Goal: Navigation & Orientation: Find specific page/section

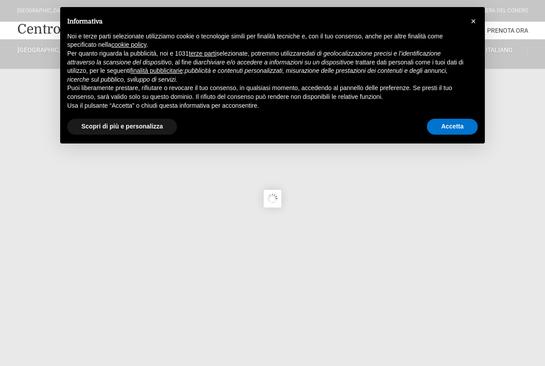
type input "11/08/2025"
type input "12/08/2025"
click at [473, 21] on span "×" at bounding box center [472, 21] width 5 height 10
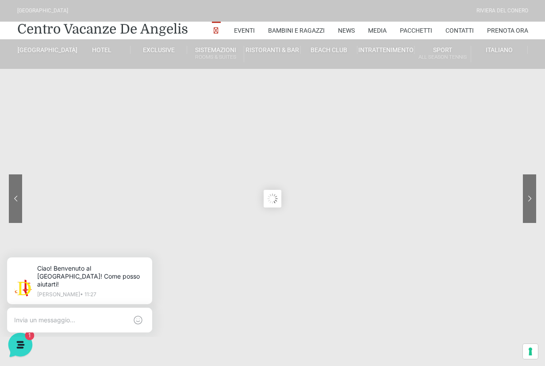
click at [20, 342] on icon at bounding box center [20, 344] width 8 height 7
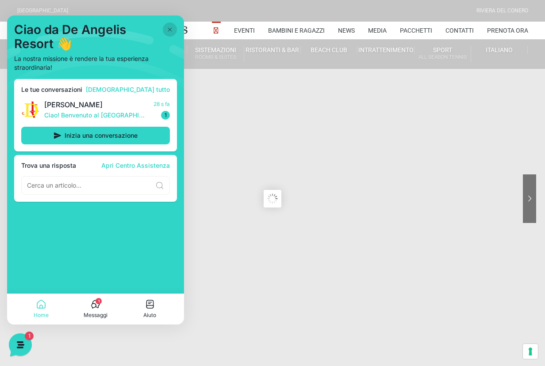
click at [221, 286] on sr7-content at bounding box center [272, 199] width 545 height 398
click at [169, 29] on icon at bounding box center [170, 30] width 4 height 4
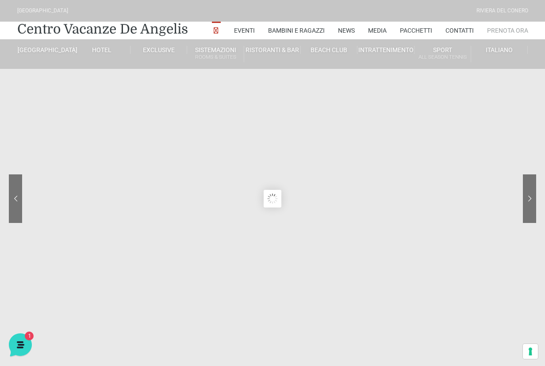
click at [519, 31] on link "Prenota Ora" at bounding box center [507, 31] width 41 height 18
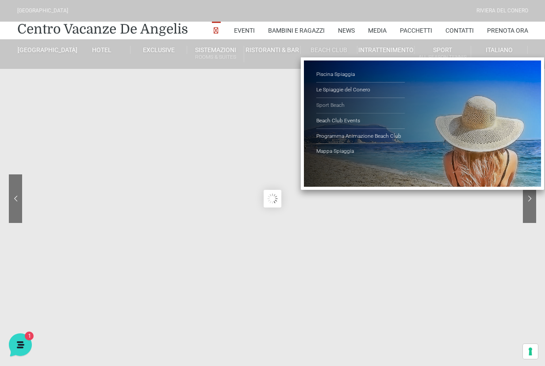
click at [325, 107] on link "Sport Beach" at bounding box center [360, 105] width 88 height 15
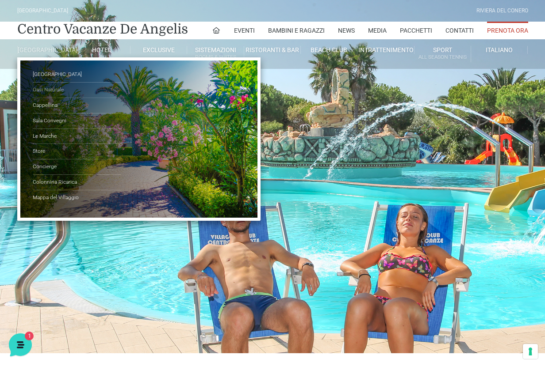
click at [47, 93] on link "Oasi Naturale" at bounding box center [77, 90] width 88 height 15
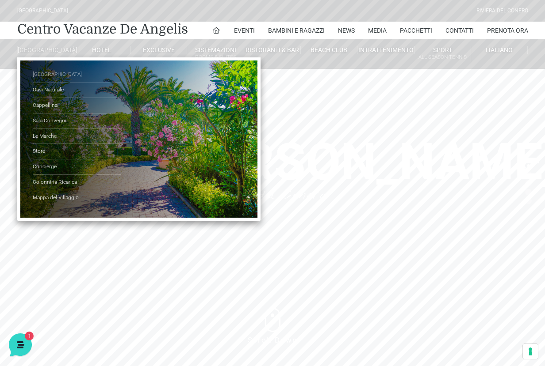
click at [42, 83] on link "[GEOGRAPHIC_DATA]" at bounding box center [77, 74] width 88 height 15
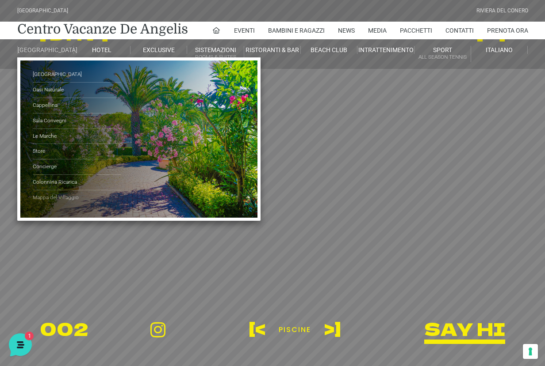
click at [35, 206] on link "Mappa del Villaggio" at bounding box center [77, 198] width 88 height 15
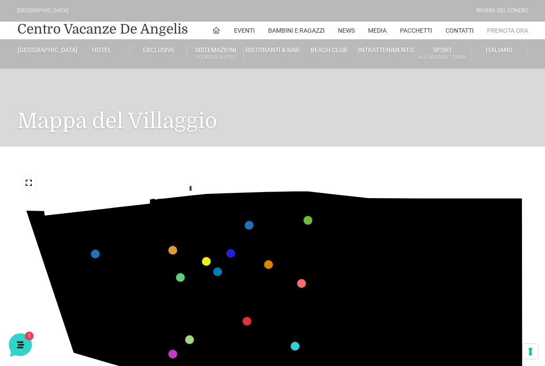
click at [511, 30] on link "Prenota Ora" at bounding box center [507, 31] width 41 height 18
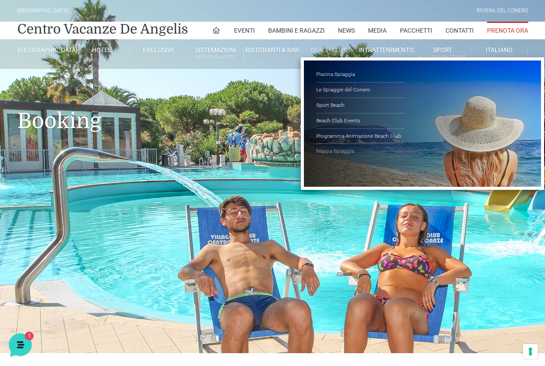
click at [327, 151] on link "Mappa Spiaggia" at bounding box center [360, 151] width 88 height 15
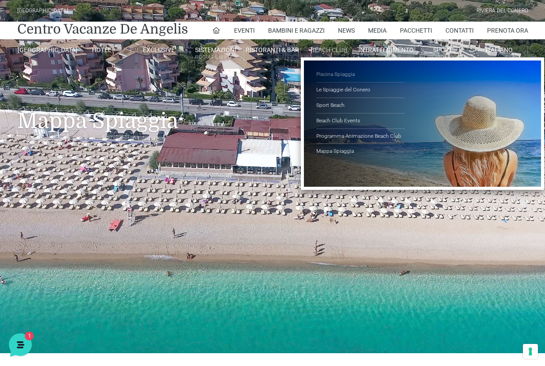
click at [358, 73] on link "Piscina Spiaggia" at bounding box center [360, 74] width 88 height 15
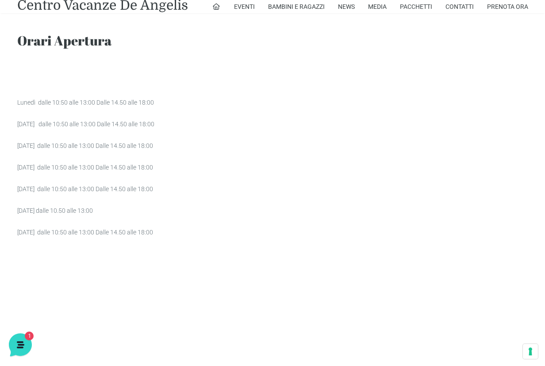
scroll to position [557, 0]
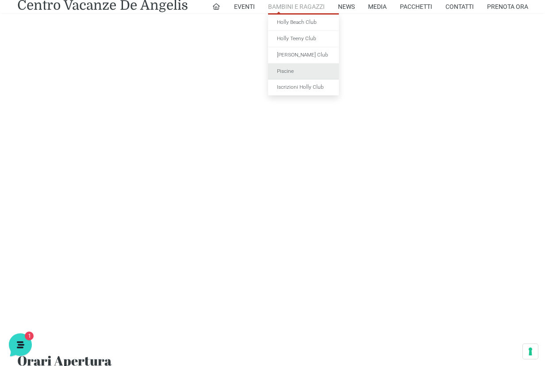
click at [286, 73] on link "Piscine" at bounding box center [303, 72] width 71 height 16
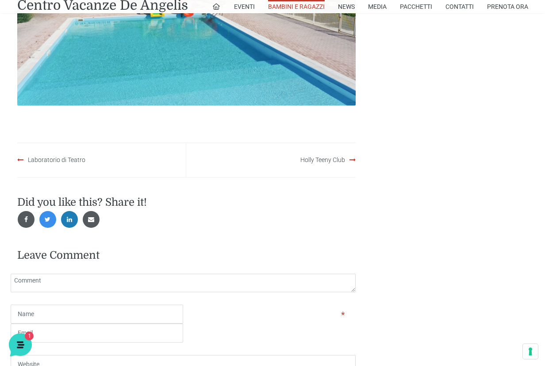
scroll to position [813, 0]
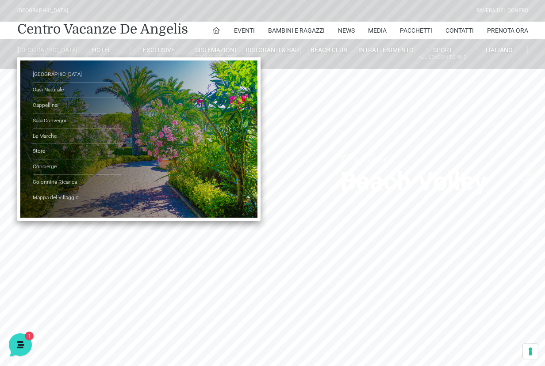
click at [42, 45] on li "De Angelis Resort Parco Piscine Oasi Naturale Cappellina Sala Convegni Le March…" at bounding box center [45, 49] width 57 height 21
click at [41, 53] on link "[GEOGRAPHIC_DATA]" at bounding box center [45, 50] width 57 height 8
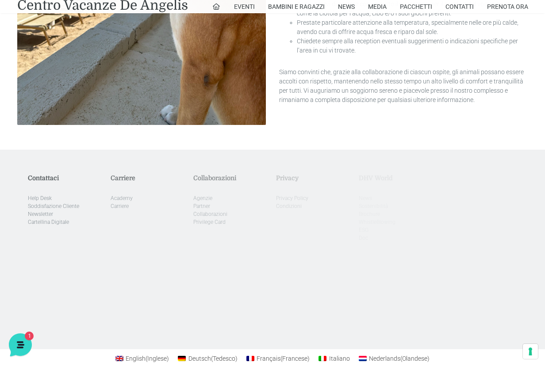
scroll to position [2013, 0]
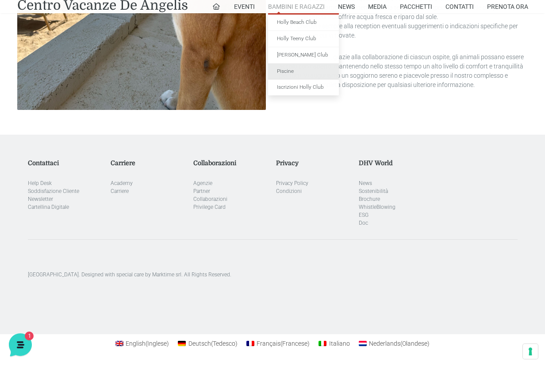
click at [281, 76] on link "Piscine" at bounding box center [303, 72] width 71 height 16
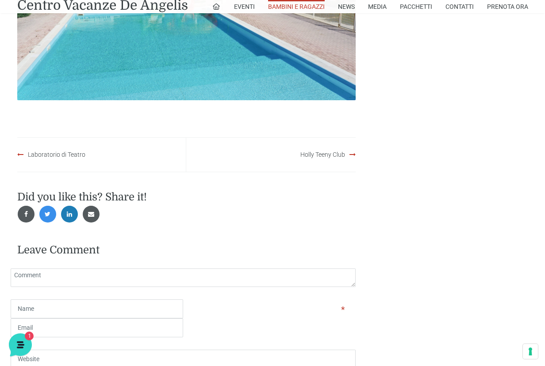
scroll to position [815, 0]
